Goal: Task Accomplishment & Management: Manage account settings

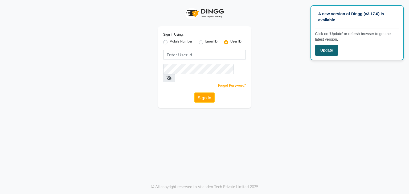
click at [330, 52] on button "Update" at bounding box center [326, 50] width 23 height 11
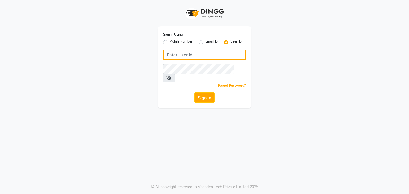
click at [183, 59] on input "Username" at bounding box center [204, 55] width 82 height 10
click at [288, 124] on div "Sign In Using: Mobile Number Email ID User ID Remember me Forgot Password? Sign…" at bounding box center [204, 97] width 409 height 194
